Goal: Find specific page/section: Find specific page/section

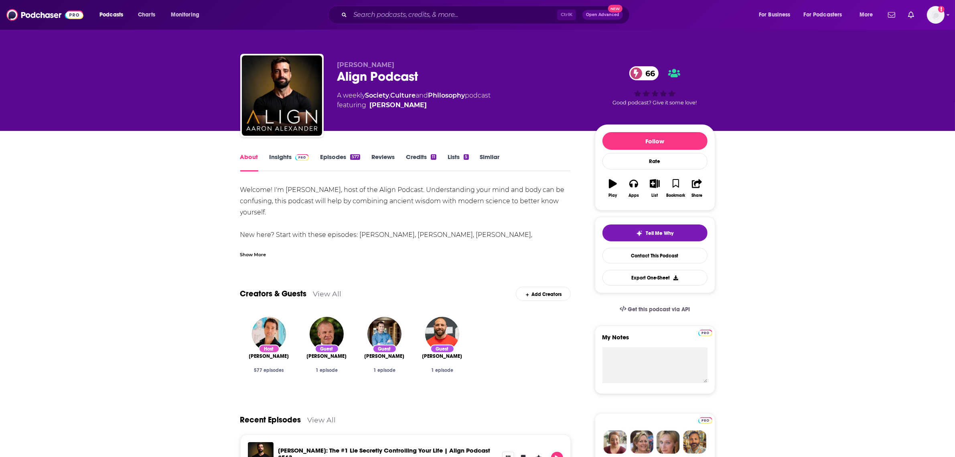
click at [287, 156] on link "Insights" at bounding box center [290, 162] width 40 height 18
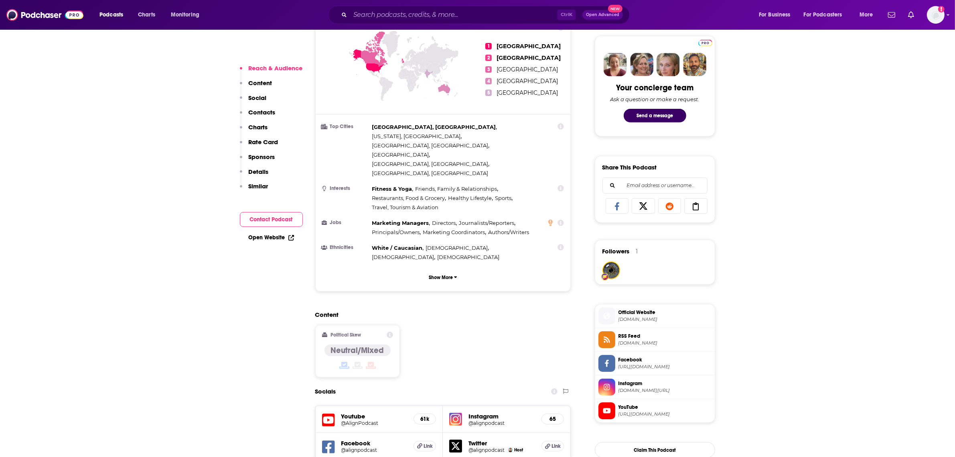
scroll to position [401, 0]
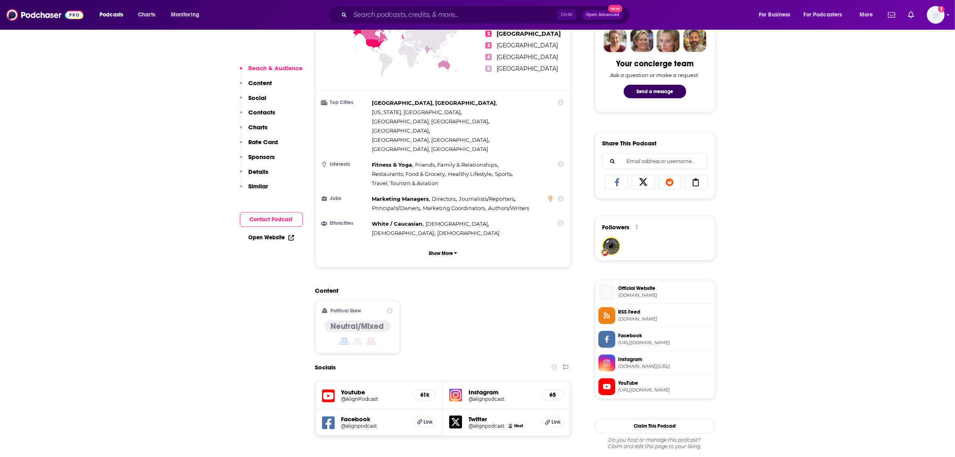
click at [476, 388] on h5 "Instagram" at bounding box center [502, 392] width 67 height 8
click at [449, 382] on div "Instagram @alignpodcast 65" at bounding box center [507, 395] width 128 height 27
click at [456, 388] on img at bounding box center [455, 394] width 13 height 13
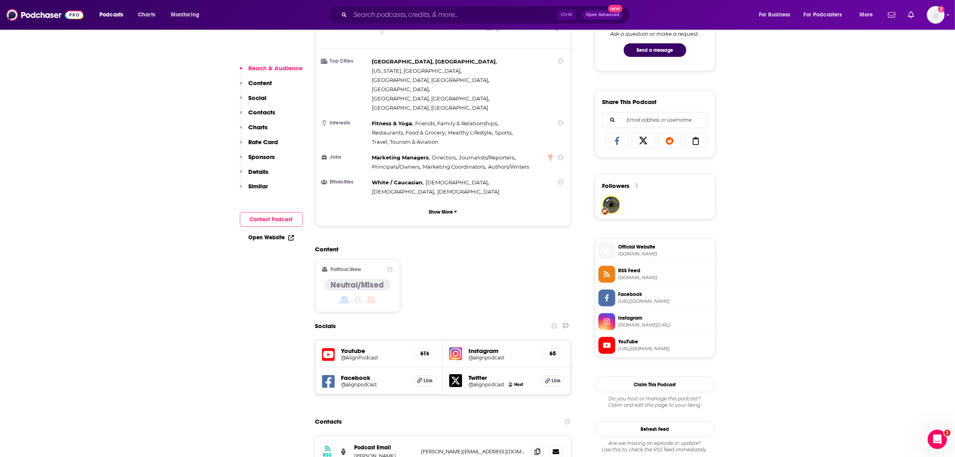
scroll to position [451, 0]
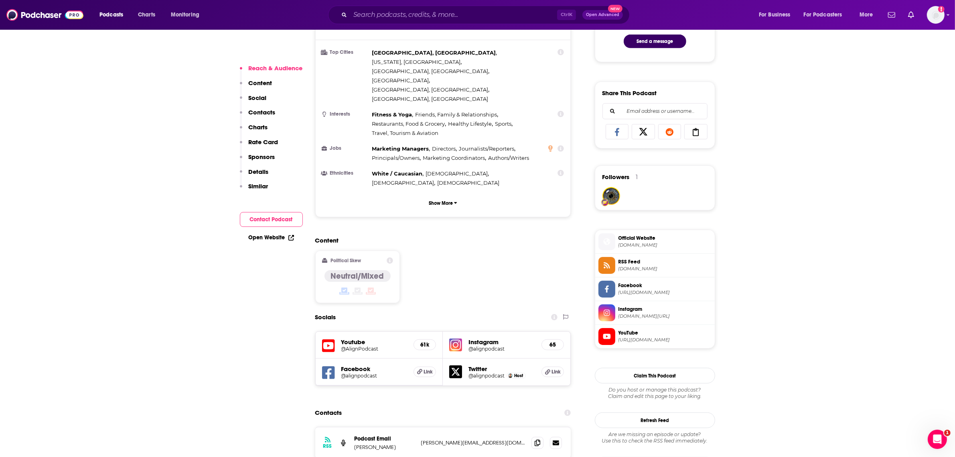
click at [329, 339] on icon at bounding box center [328, 345] width 13 height 13
